Goal: Task Accomplishment & Management: Manage account settings

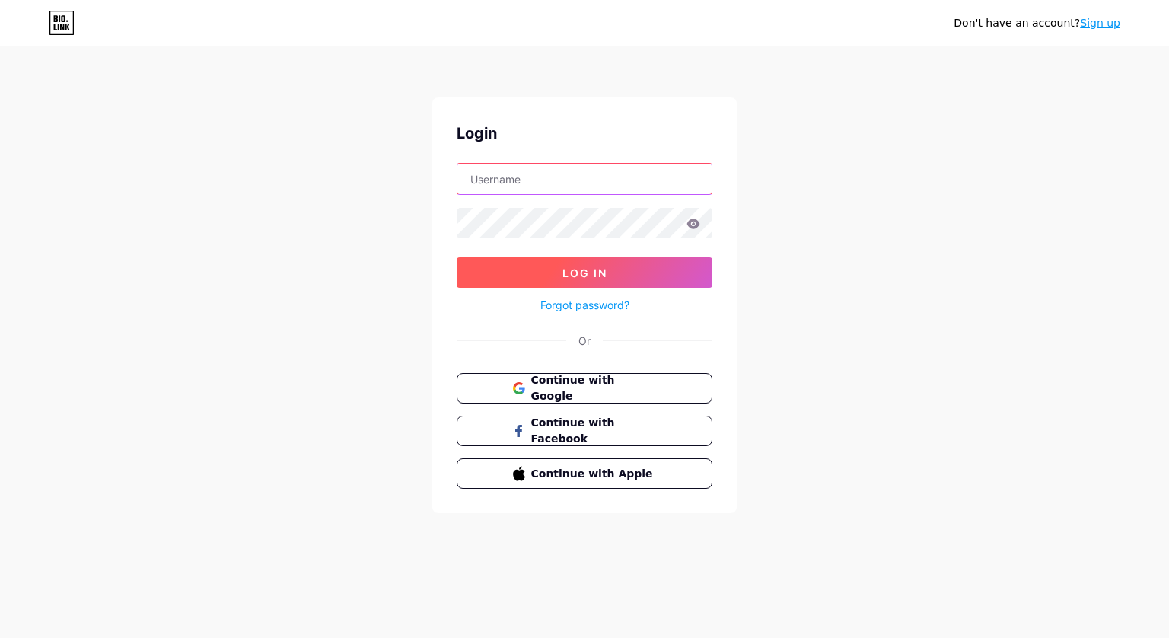
type input "[PERSON_NAME][EMAIL_ADDRESS][DOMAIN_NAME]"
click at [610, 272] on button "Log In" at bounding box center [585, 272] width 256 height 30
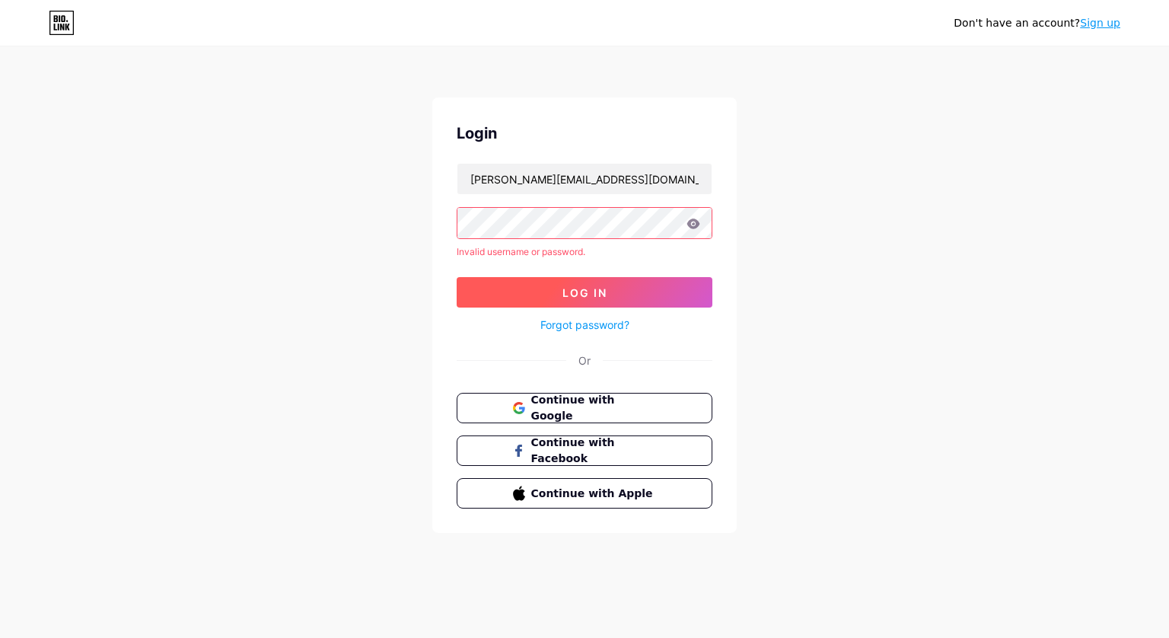
click at [626, 286] on button "Log In" at bounding box center [585, 292] width 256 height 30
click at [759, 274] on div "Don't have an account? Sign up Login lisac@sanphire.co.uk Invalid username or p…" at bounding box center [584, 290] width 1169 height 581
click at [615, 295] on button "Log In" at bounding box center [585, 292] width 256 height 30
click at [597, 288] on span "Log In" at bounding box center [584, 292] width 45 height 13
click at [694, 225] on icon at bounding box center [693, 223] width 14 height 11
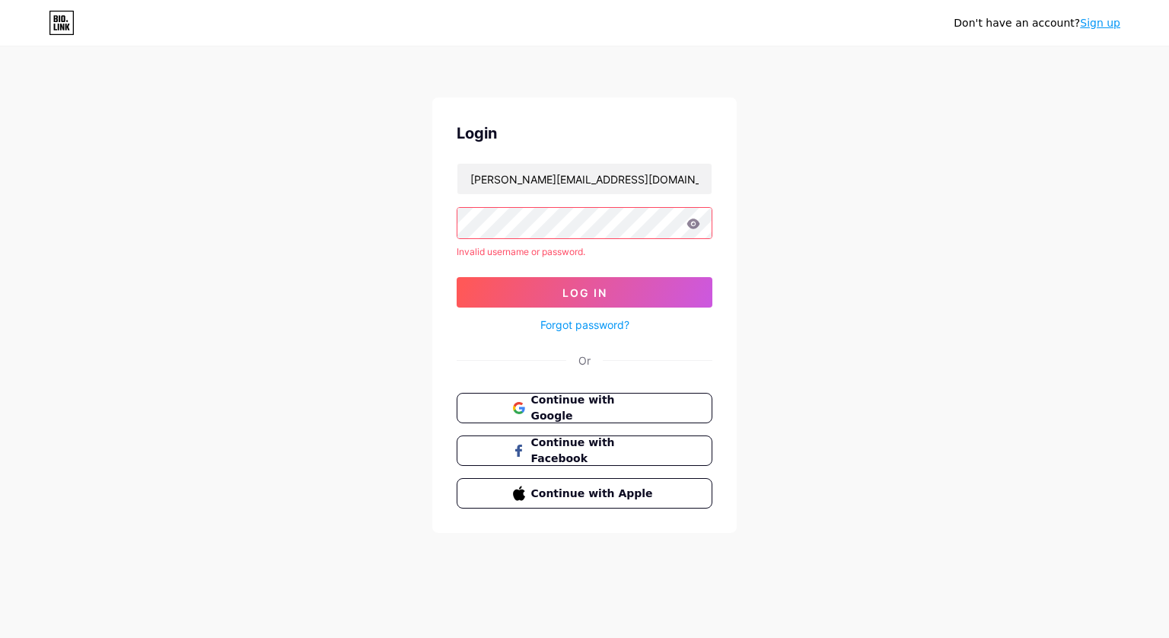
click at [809, 333] on div "Don't have an account? Sign up Login lisac@sanphire.co.uk Invalid username or p…" at bounding box center [584, 290] width 1169 height 581
click at [591, 322] on link "Forgot password?" at bounding box center [584, 325] width 89 height 16
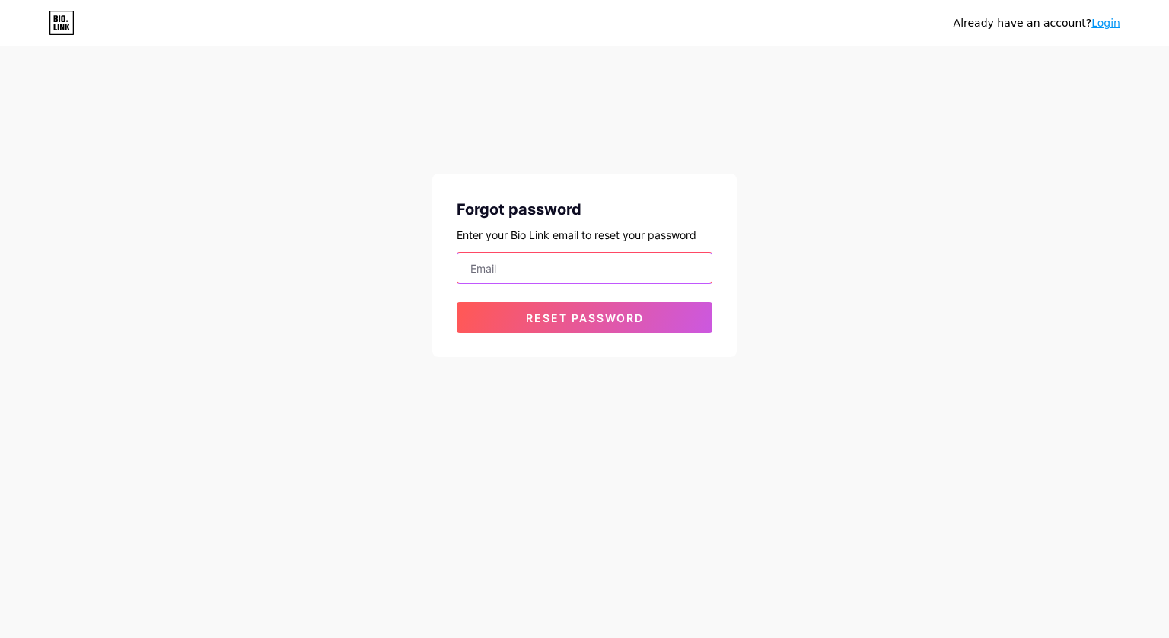
click at [581, 264] on input "email" at bounding box center [584, 268] width 254 height 30
type input "[PERSON_NAME][EMAIL_ADDRESS][DOMAIN_NAME]"
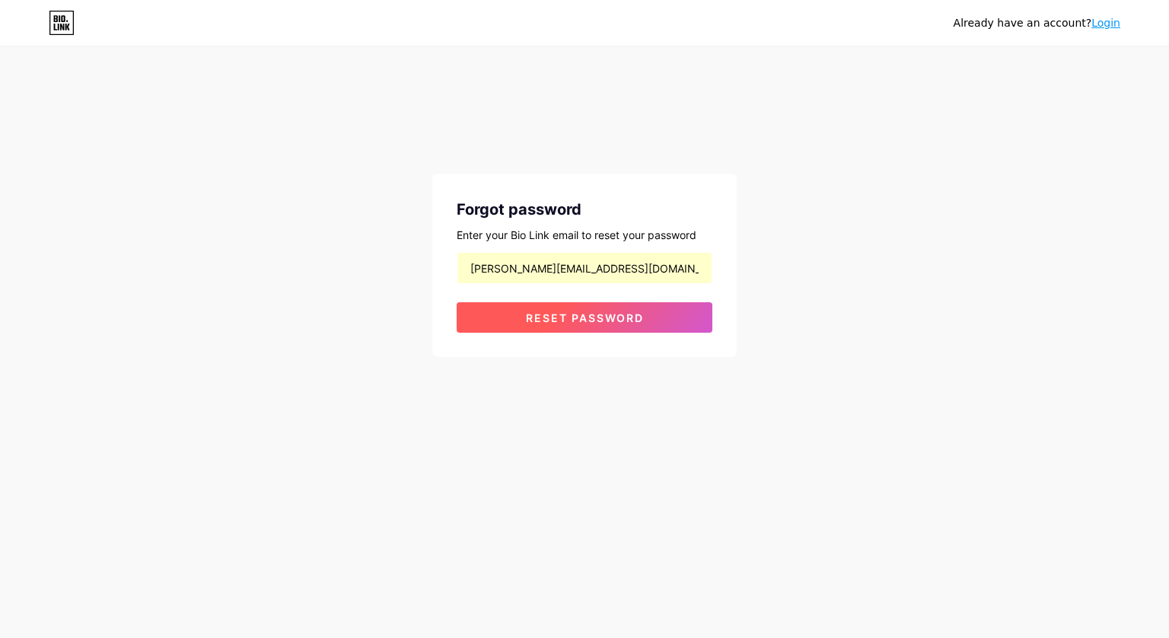
click at [596, 314] on span "Reset password" at bounding box center [585, 317] width 118 height 13
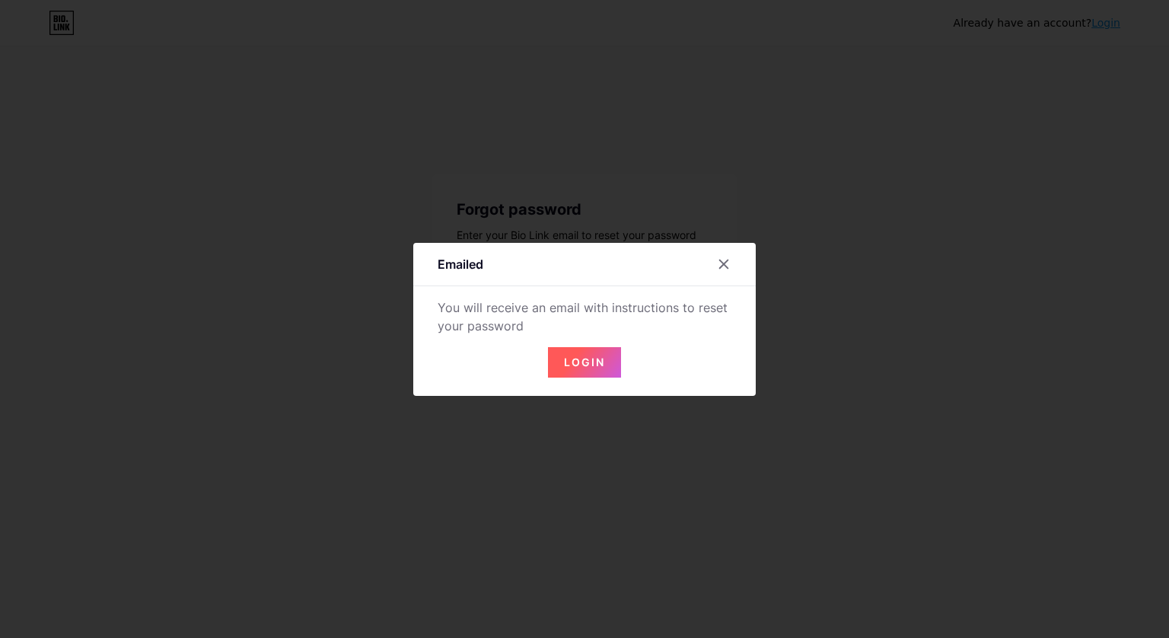
click at [569, 363] on span "Login" at bounding box center [584, 361] width 41 height 13
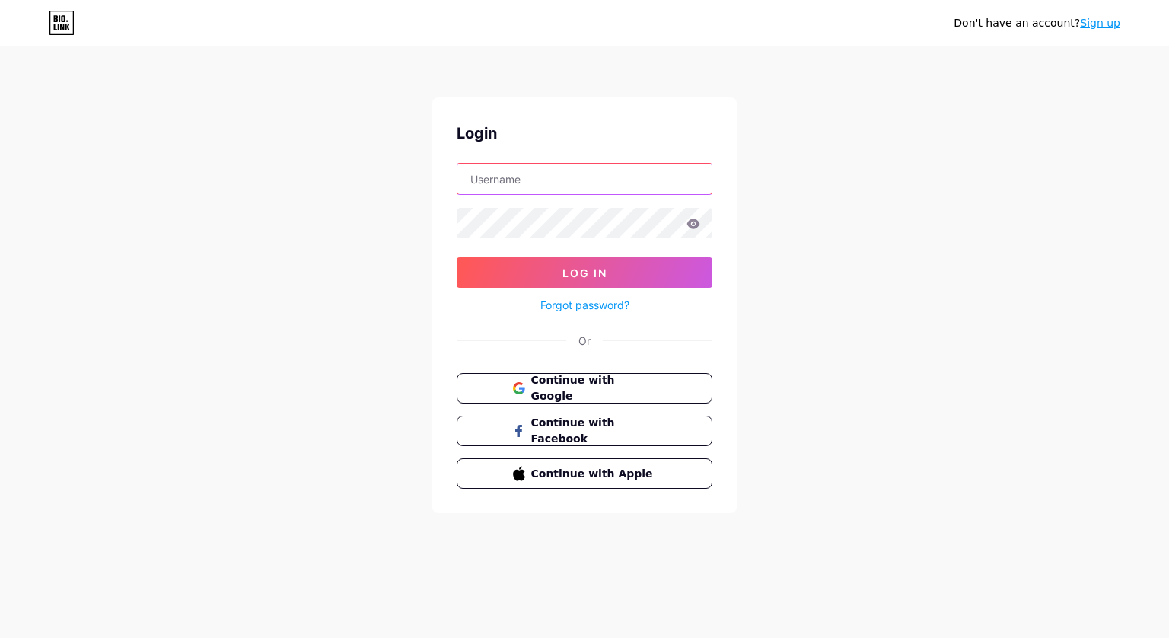
type input "[PERSON_NAME][EMAIL_ADDRESS][DOMAIN_NAME]"
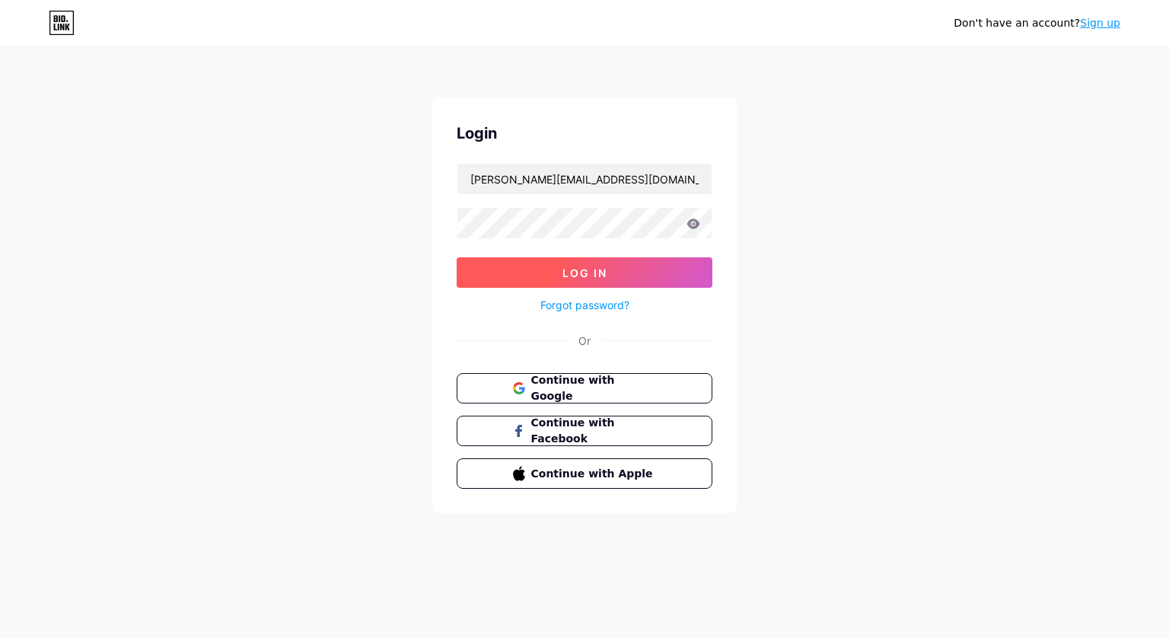
click at [581, 271] on span "Log In" at bounding box center [584, 272] width 45 height 13
click at [592, 264] on button "Log In" at bounding box center [585, 272] width 256 height 30
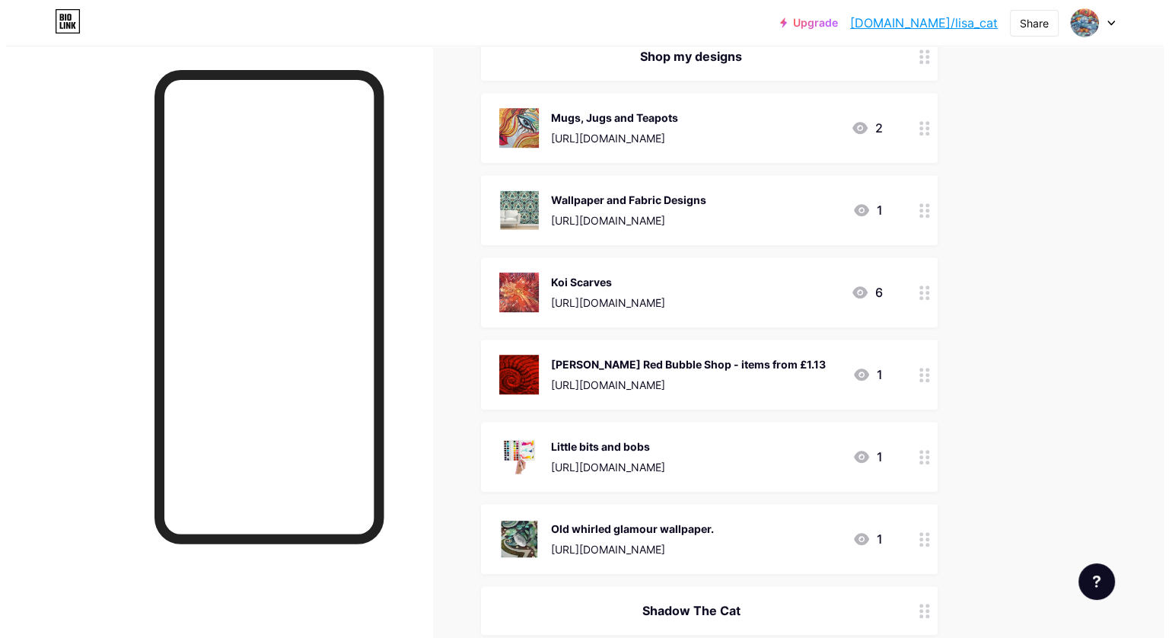
scroll to position [811, 0]
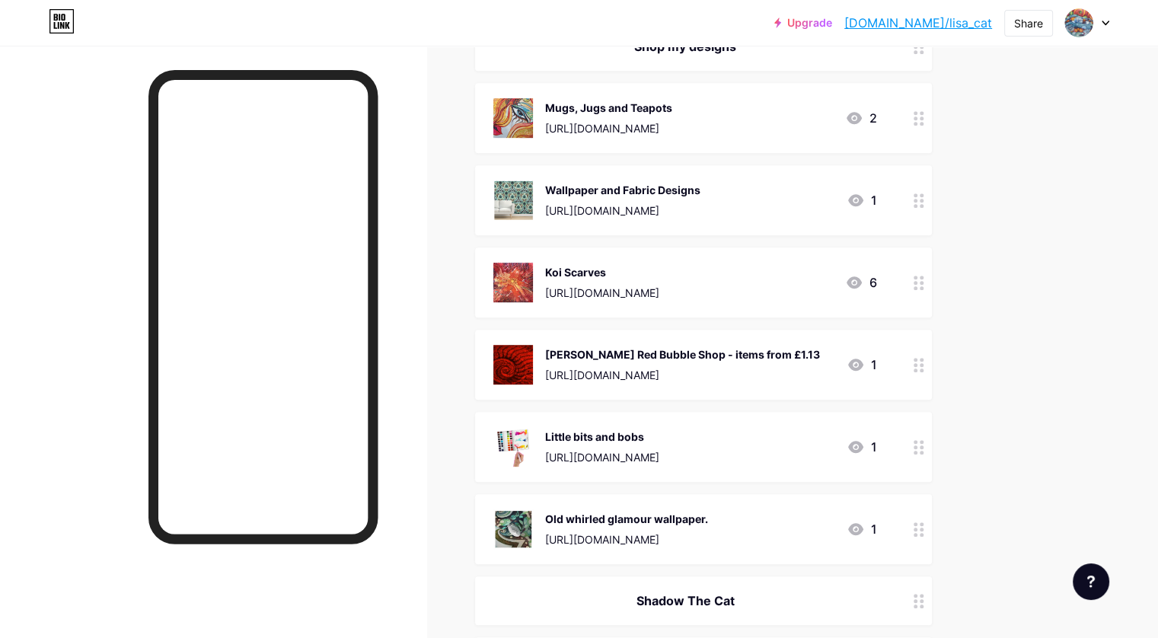
click at [659, 269] on div "Koi Scarves" at bounding box center [602, 272] width 114 height 16
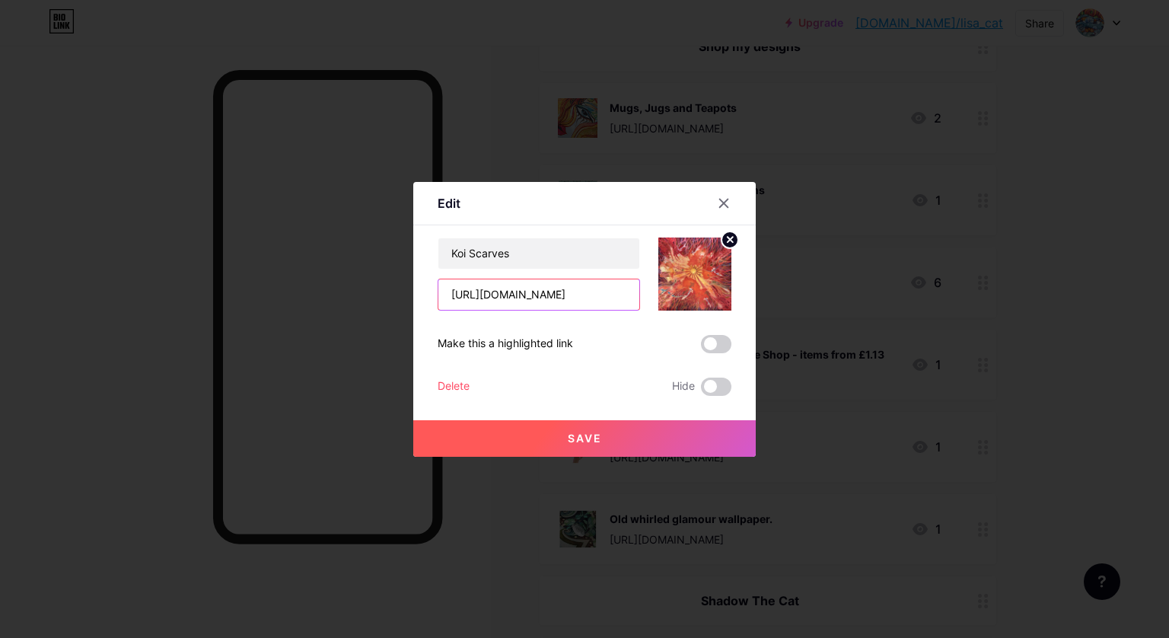
scroll to position [0, 517]
drag, startPoint x: 451, startPoint y: 294, endPoint x: 811, endPoint y: 298, distance: 359.3
click at [795, 298] on div "Edit Content YouTube Play YouTube video without leaving your page. ADD Vimeo Pl…" at bounding box center [584, 319] width 1169 height 638
paste input "asc=u&collections=1333900&iaCode=w-scarf"
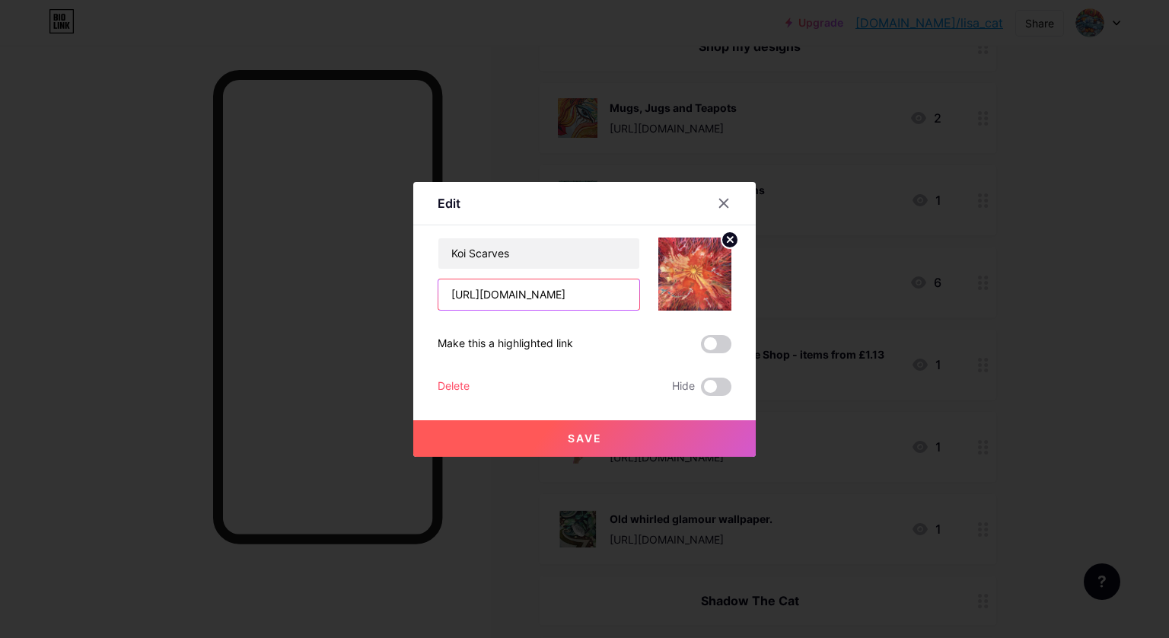
type input "[URL][DOMAIN_NAME]"
click at [605, 440] on button "Save" at bounding box center [584, 438] width 342 height 37
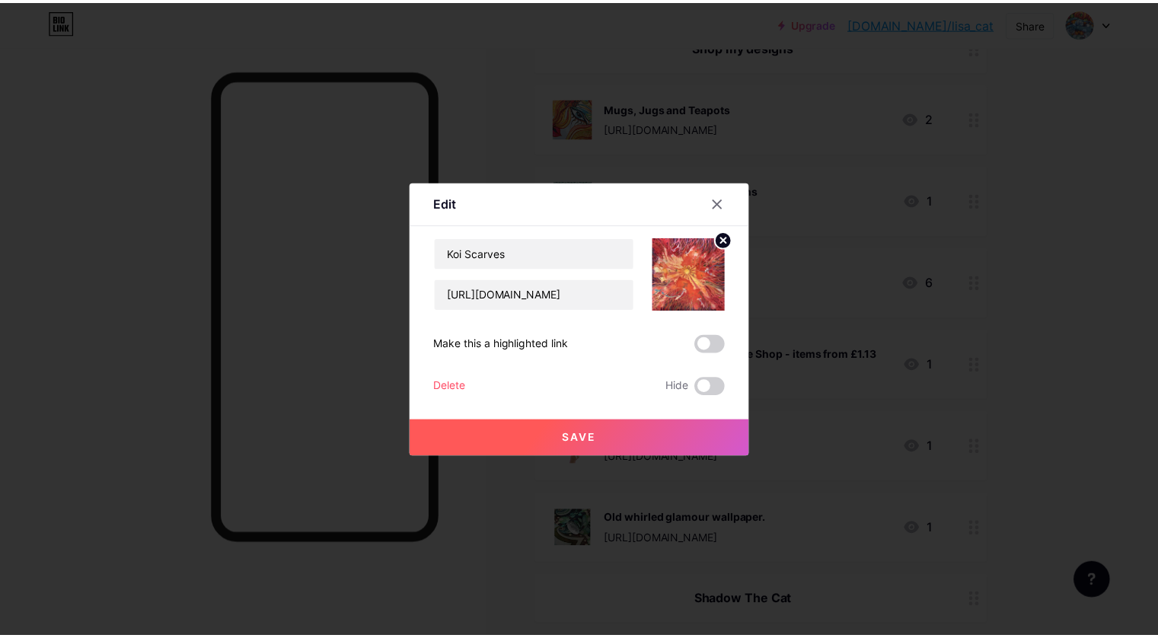
scroll to position [0, 0]
